Goal: Transaction & Acquisition: Purchase product/service

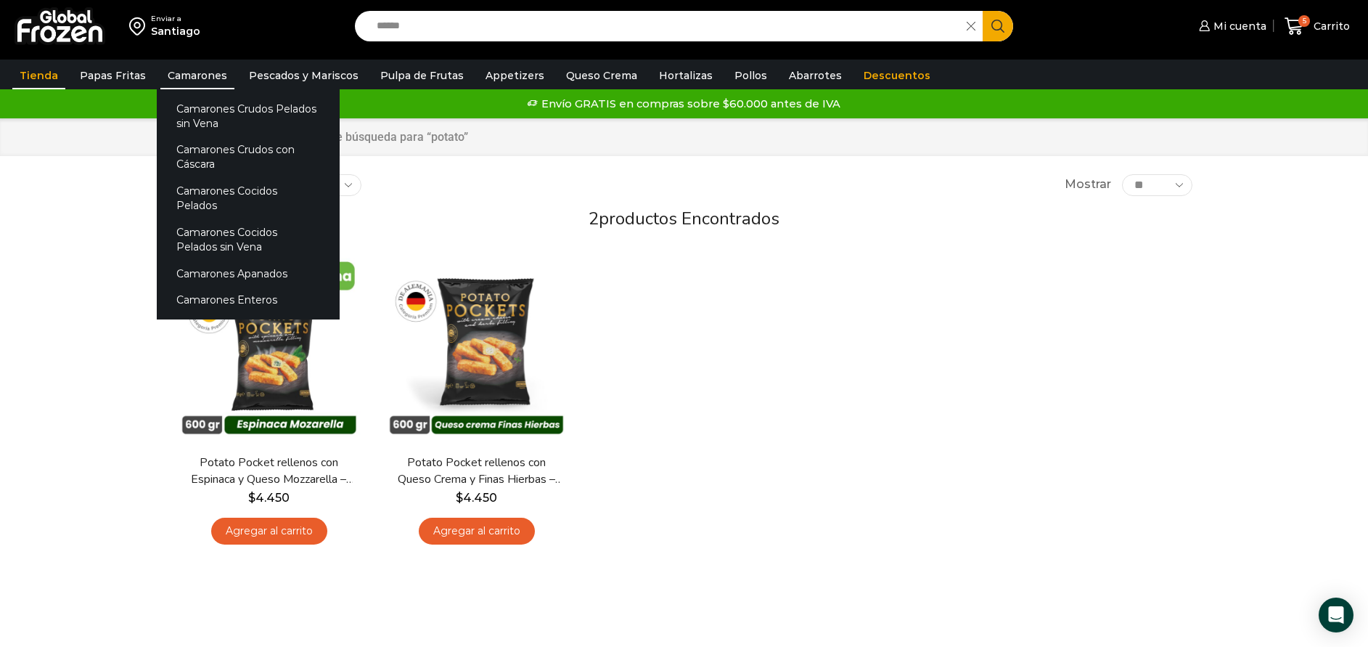
click at [188, 80] on link "Camarones" at bounding box center [197, 76] width 74 height 28
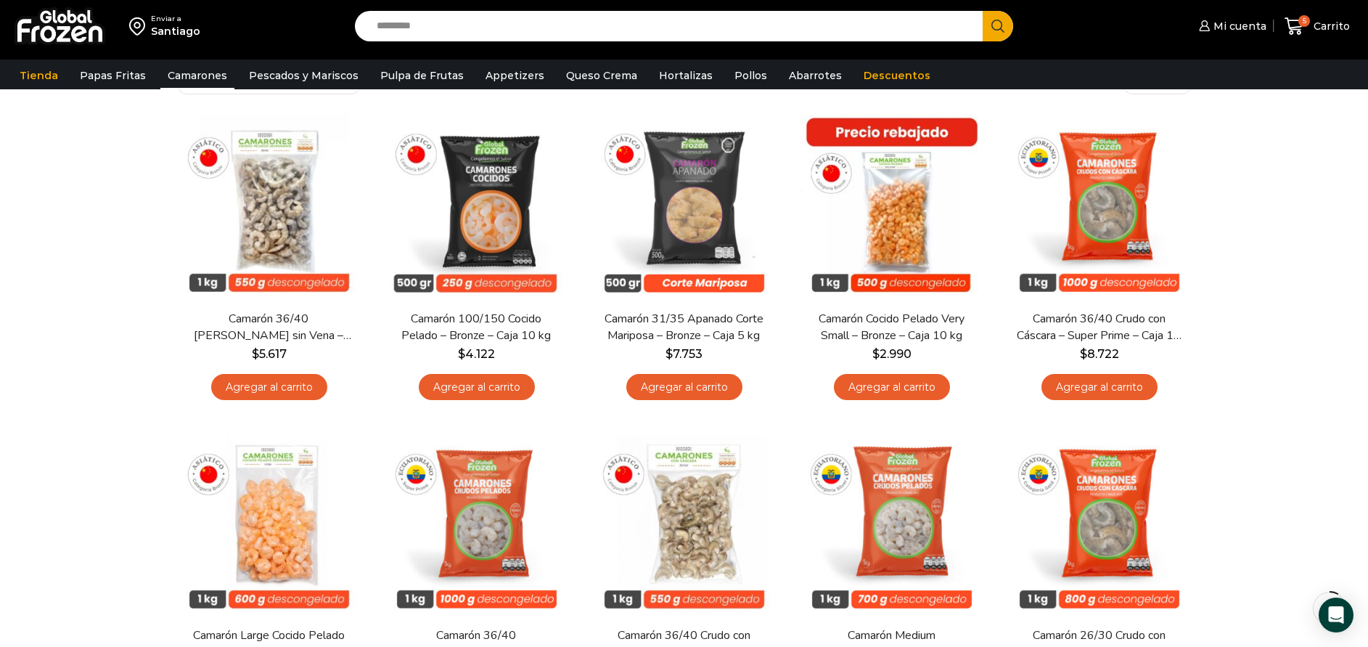
scroll to position [218, 0]
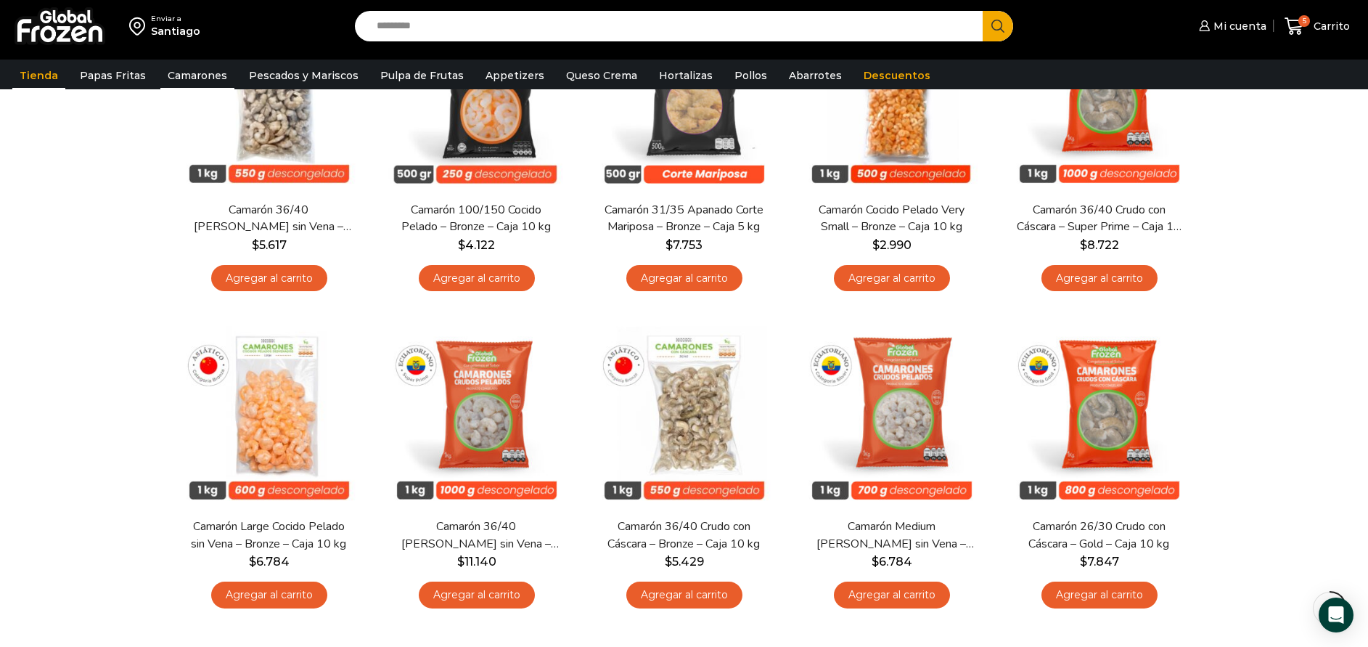
click at [35, 73] on link "Tienda" at bounding box center [38, 76] width 53 height 28
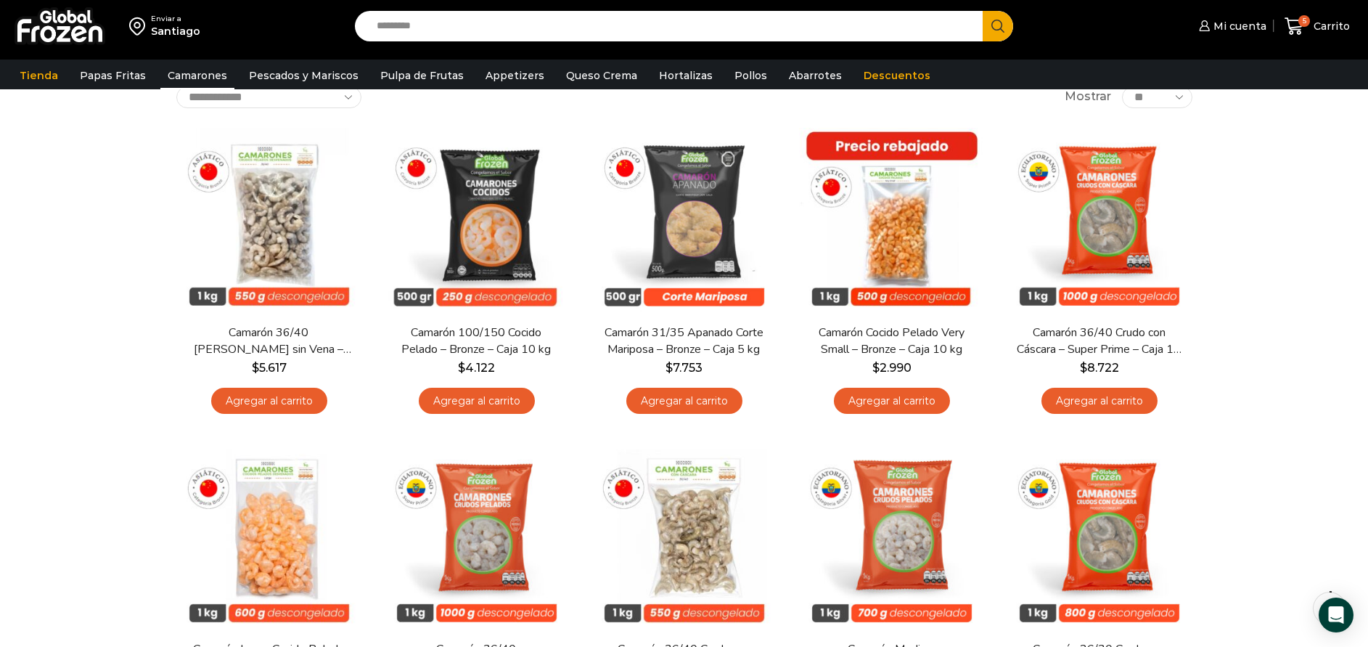
scroll to position [0, 0]
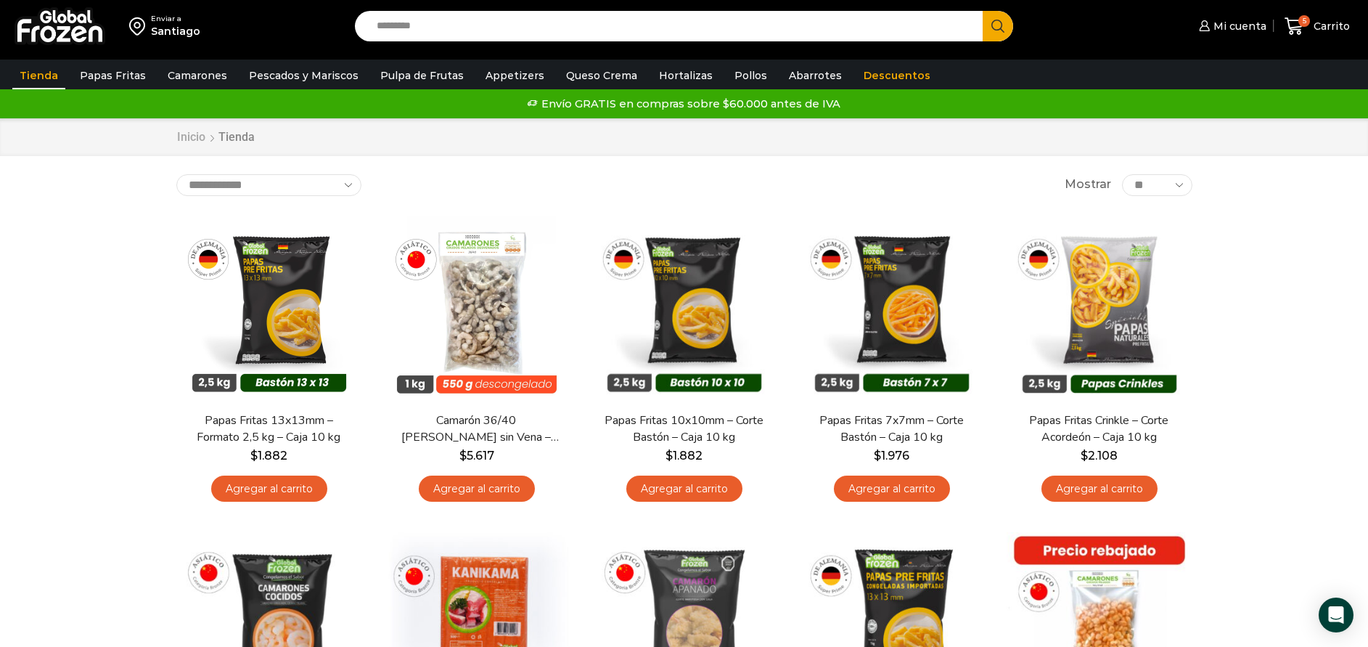
click at [201, 140] on link "Inicio" at bounding box center [191, 137] width 30 height 17
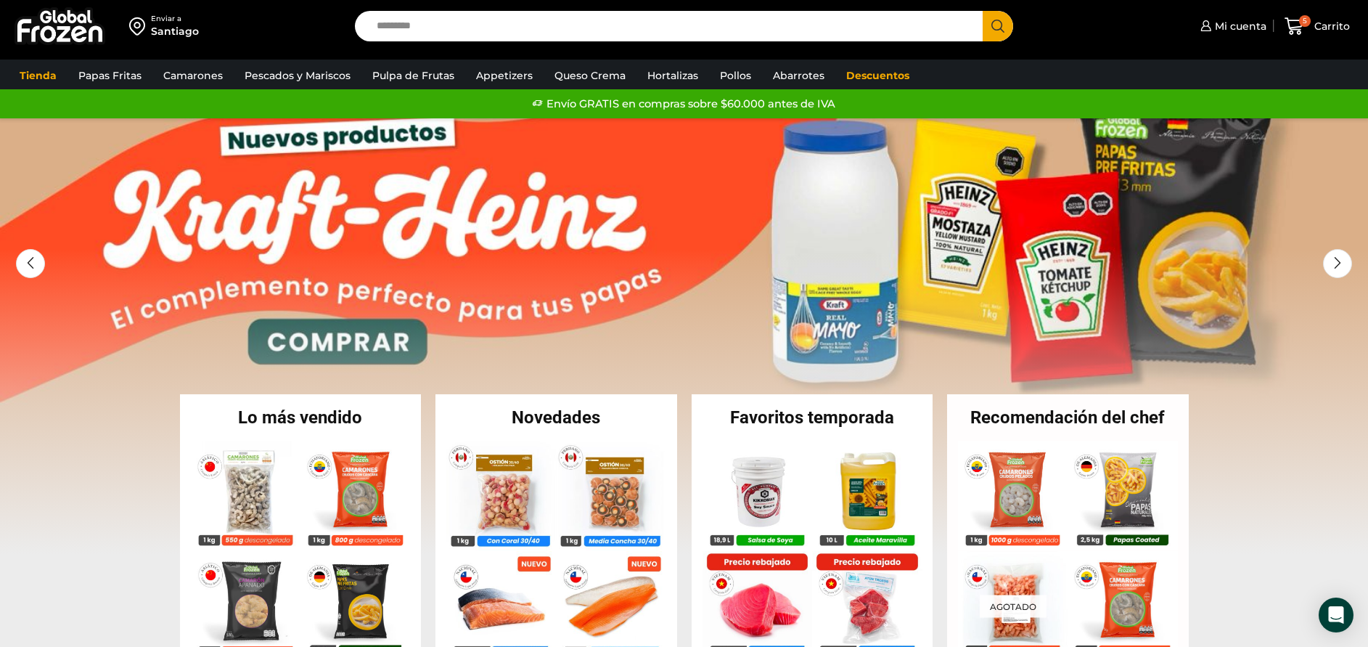
click at [457, 43] on div "Enviar a [GEOGRAPHIC_DATA] Search input Search Mi cuenta Pedidos" at bounding box center [684, 26] width 1361 height 52
click at [456, 29] on input "Search input" at bounding box center [672, 26] width 607 height 30
type input "**********"
click at [983, 11] on button "Search" at bounding box center [998, 26] width 30 height 30
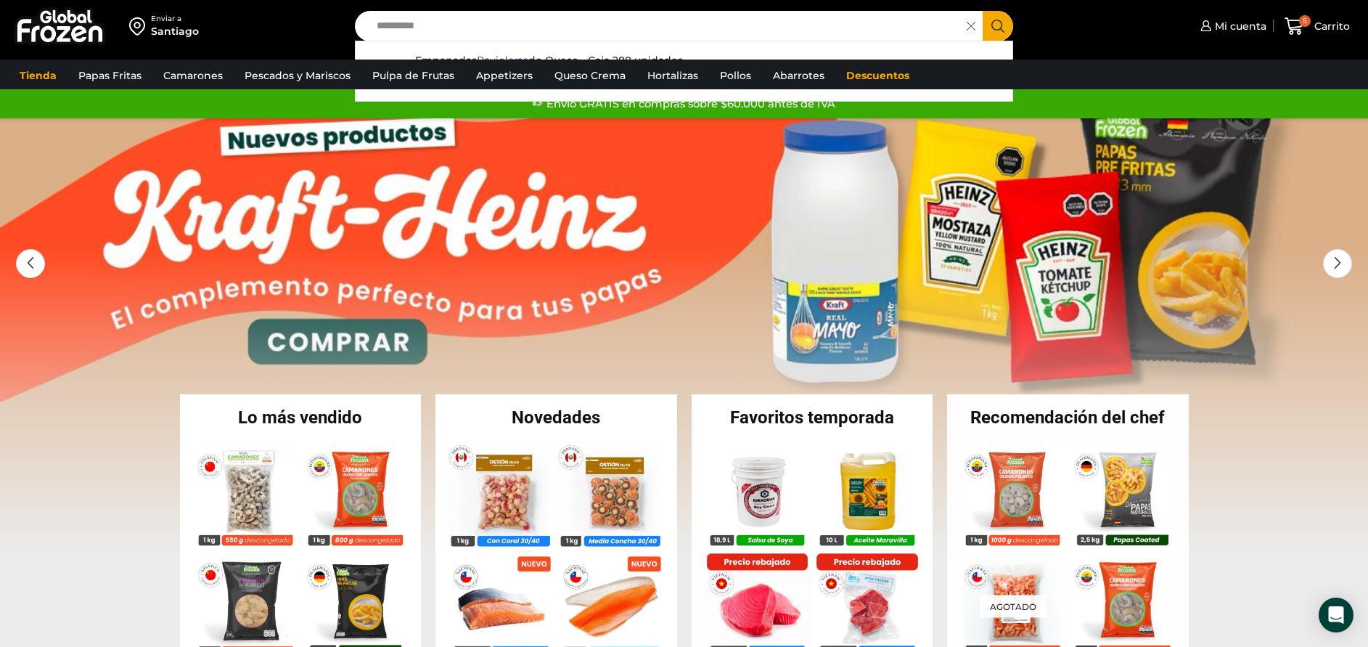
click at [1008, 26] on button "Search" at bounding box center [998, 26] width 30 height 30
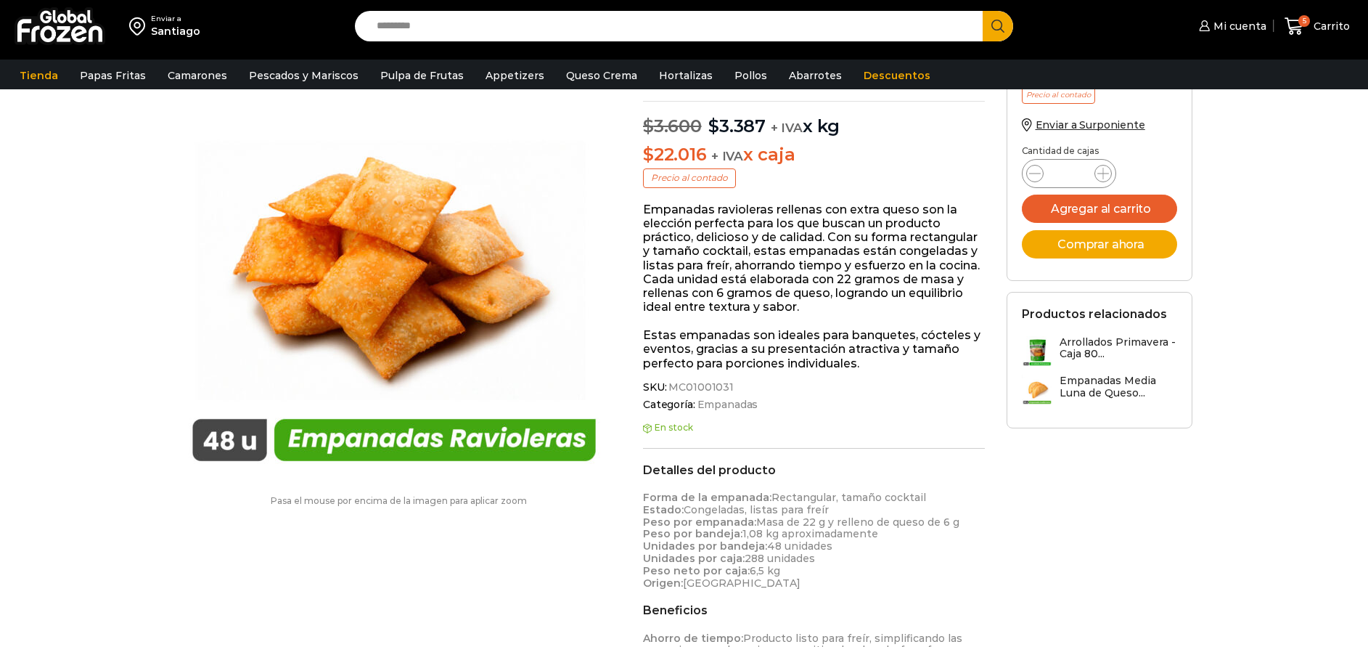
scroll to position [327, 0]
